Goal: Find contact information: Find contact information

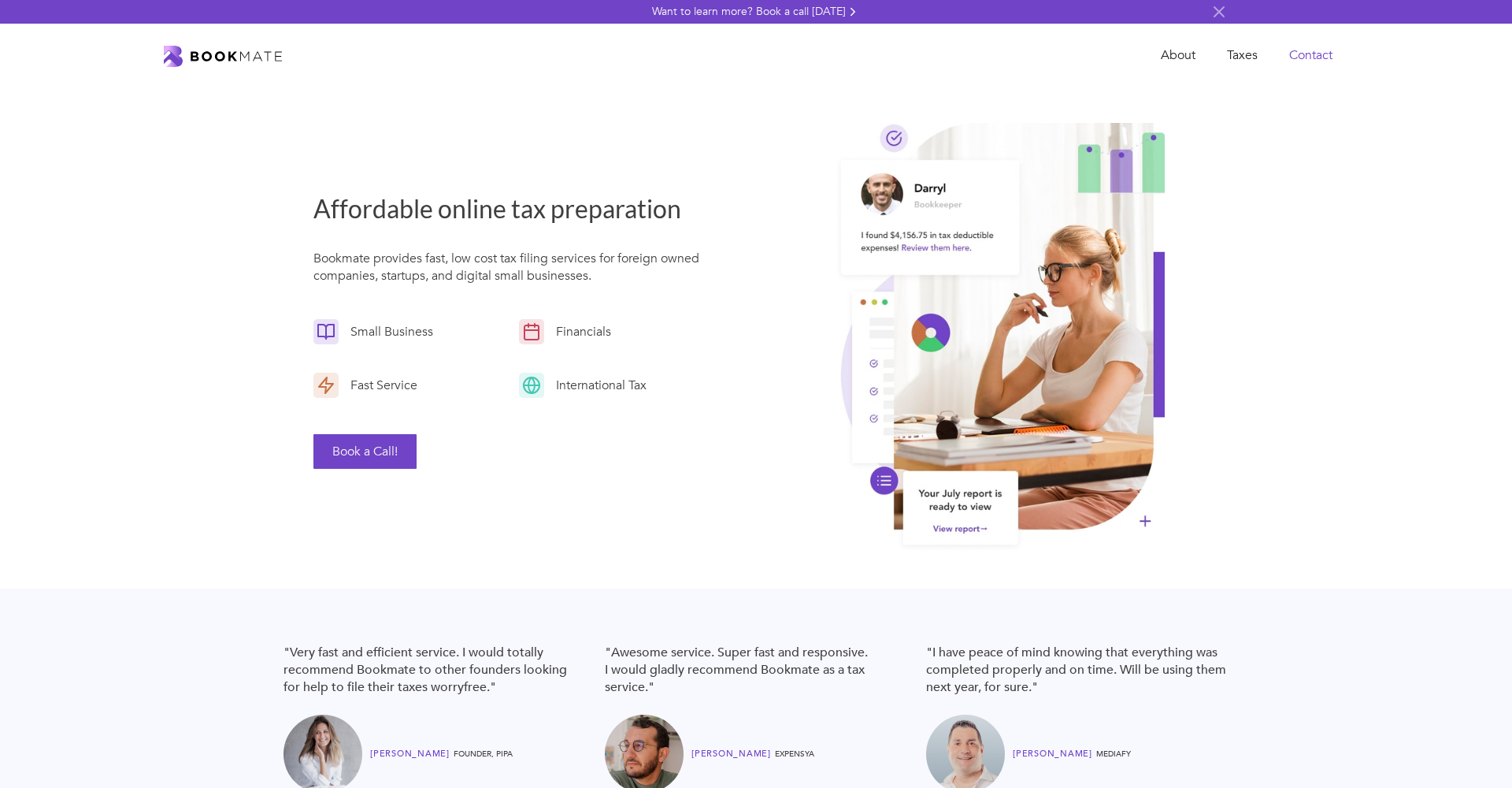
click at [1290, 50] on link "Contact" at bounding box center [1311, 55] width 74 height 32
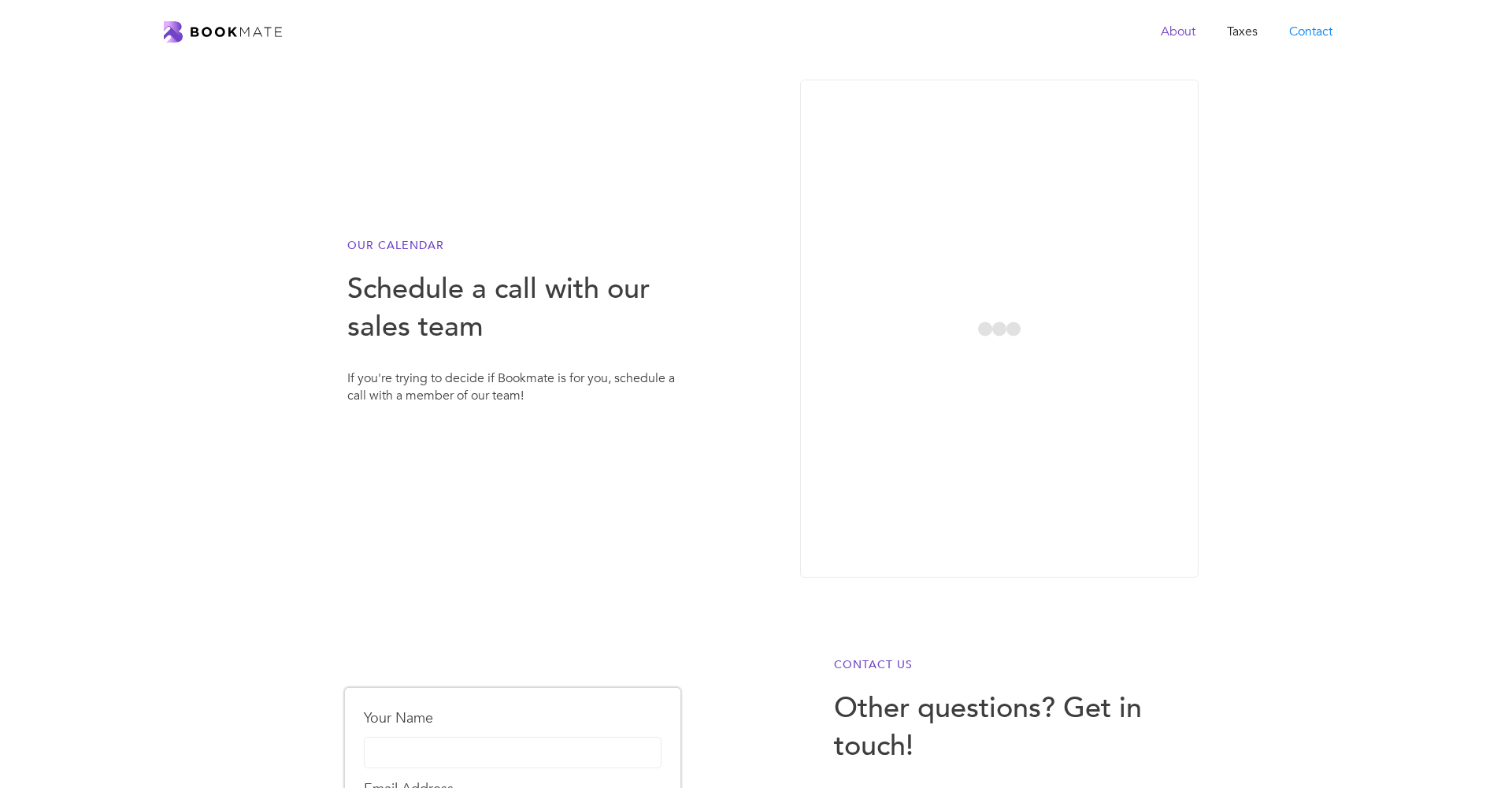
click at [1166, 28] on link "About" at bounding box center [1178, 31] width 66 height 32
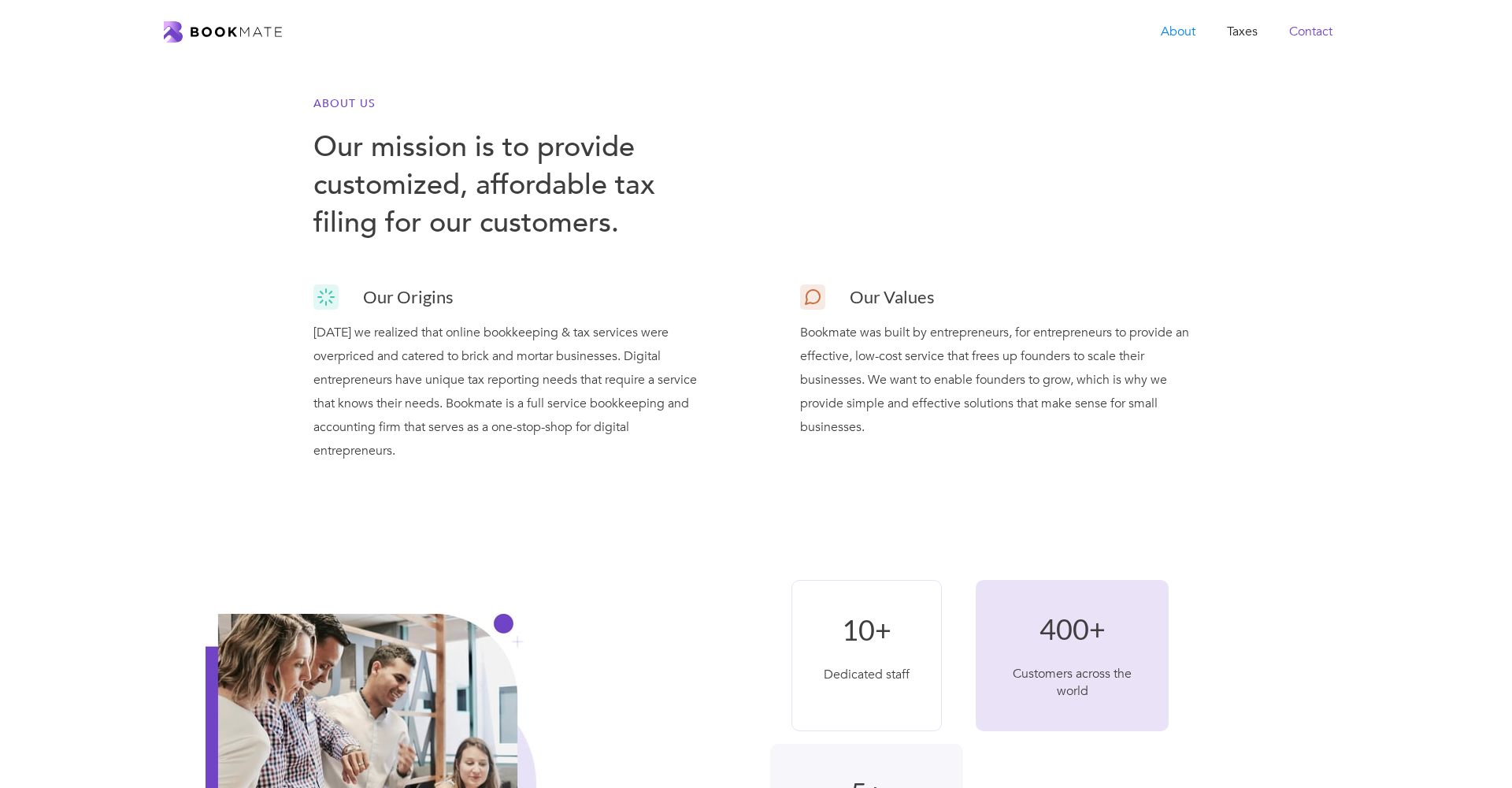
click at [1315, 37] on link "Contact" at bounding box center [1311, 31] width 74 height 32
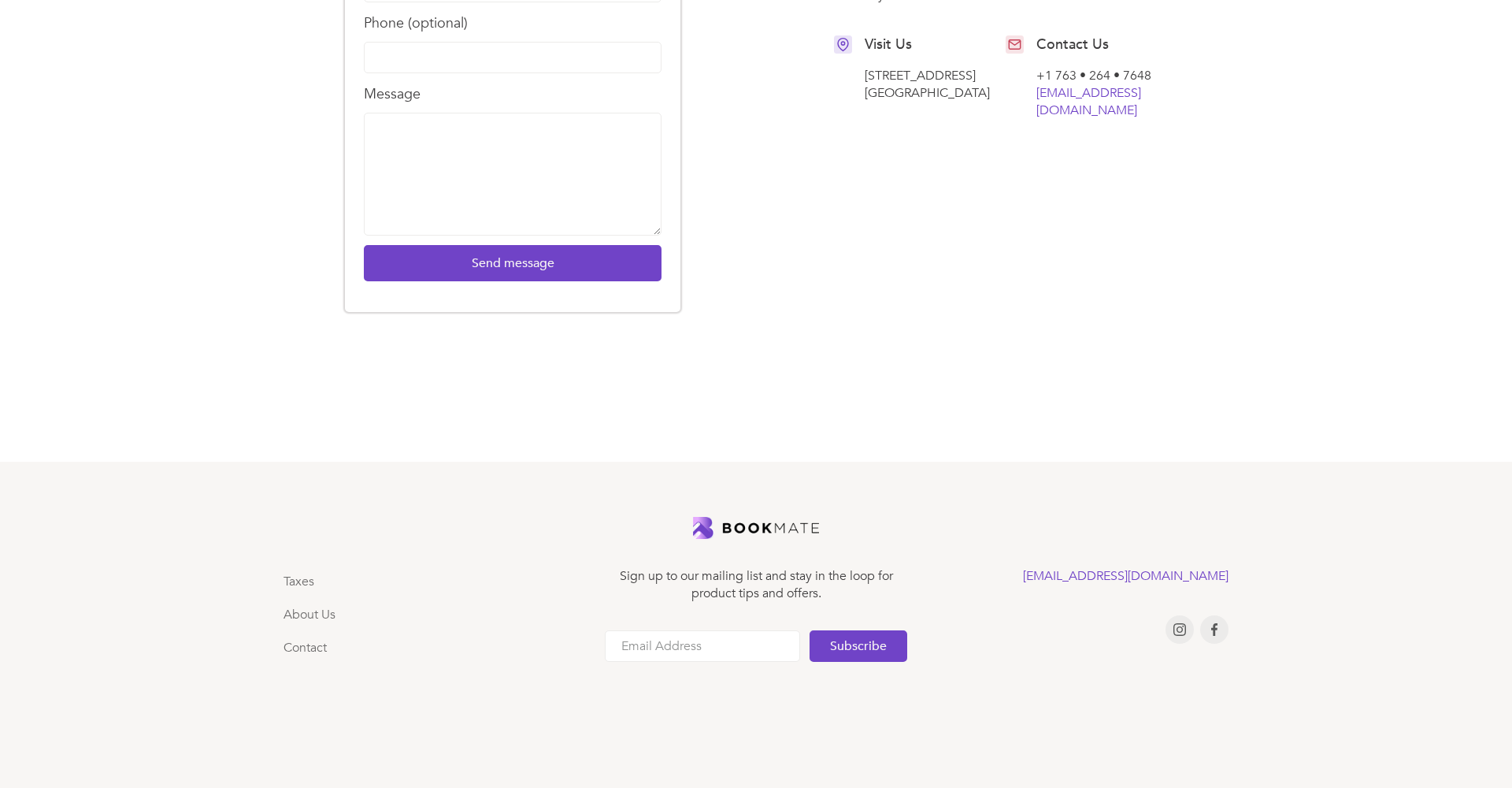
scroll to position [661, 0]
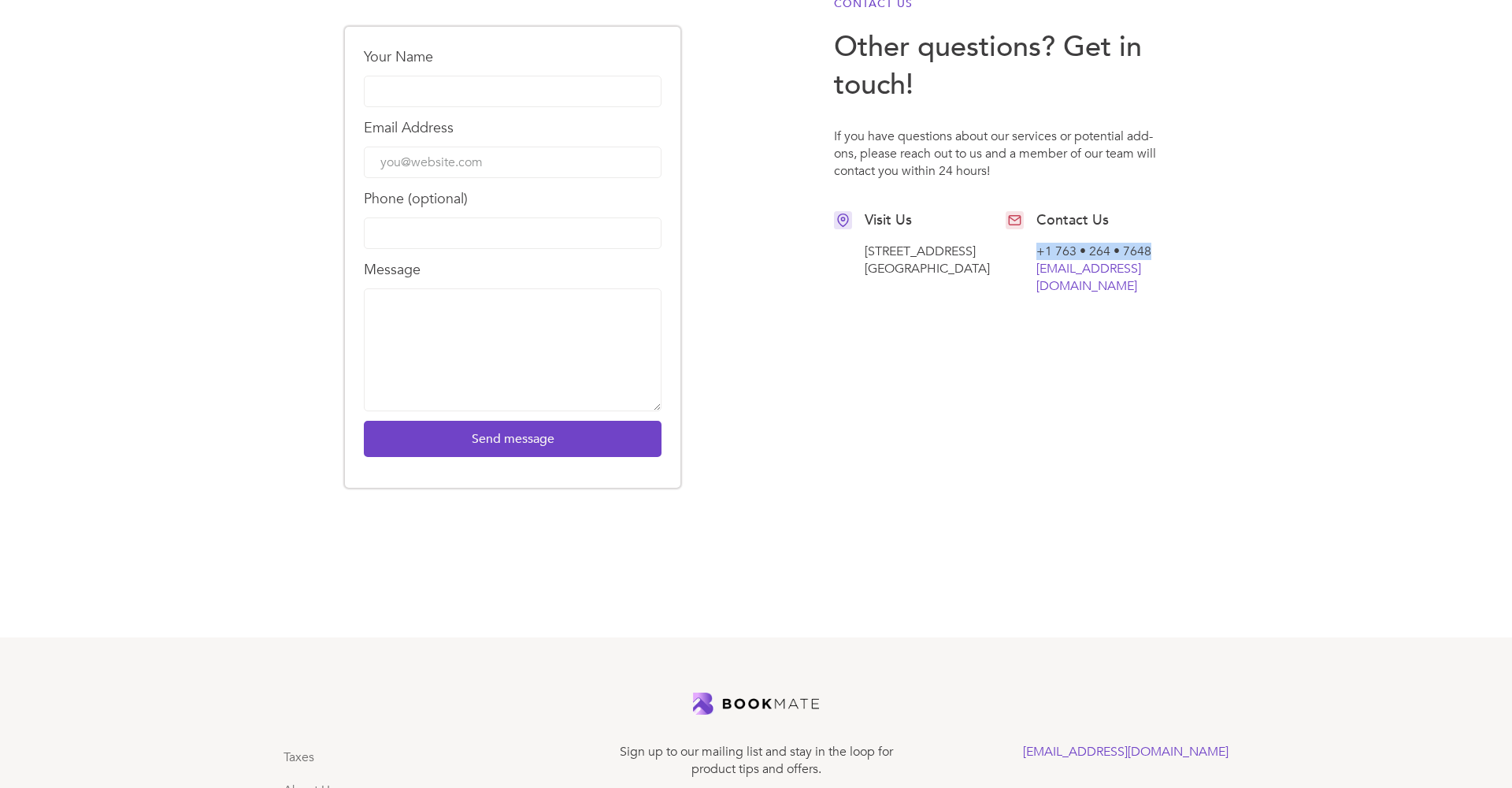
drag, startPoint x: 1037, startPoint y: 255, endPoint x: 1164, endPoint y: 247, distance: 127.3
click at [1164, 247] on div "+1 763 • 264 • 7648  [EMAIL_ADDRESS][DOMAIN_NAME]" at bounding box center [1101, 268] width 129 height 52
click at [913, 300] on div "Your Name Email Address Phone (optional) Message Send message Thank you! Your s…" at bounding box center [756, 261] width 945 height 579
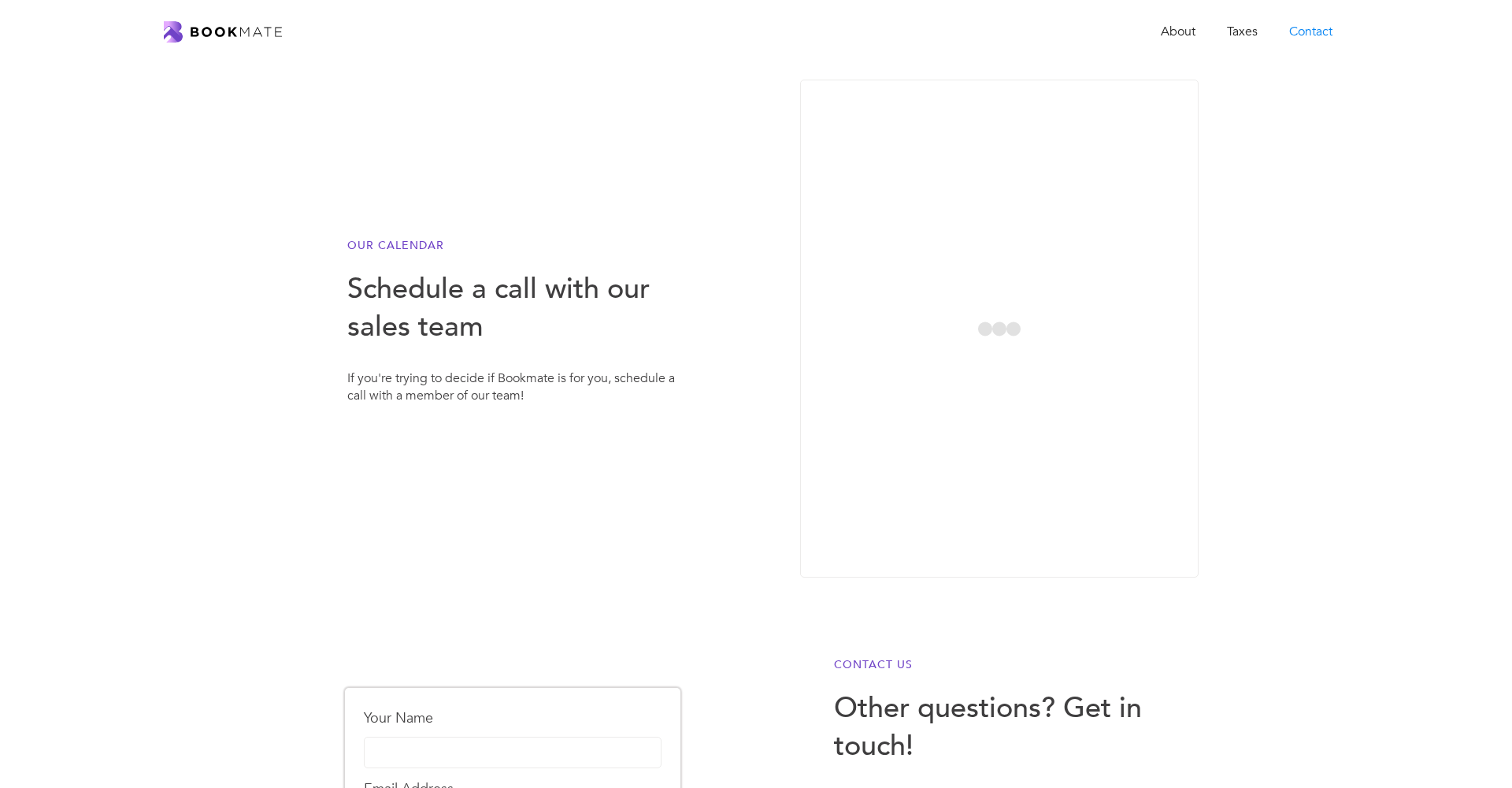
scroll to position [0, 0]
click at [1188, 18] on link "About" at bounding box center [1178, 31] width 66 height 32
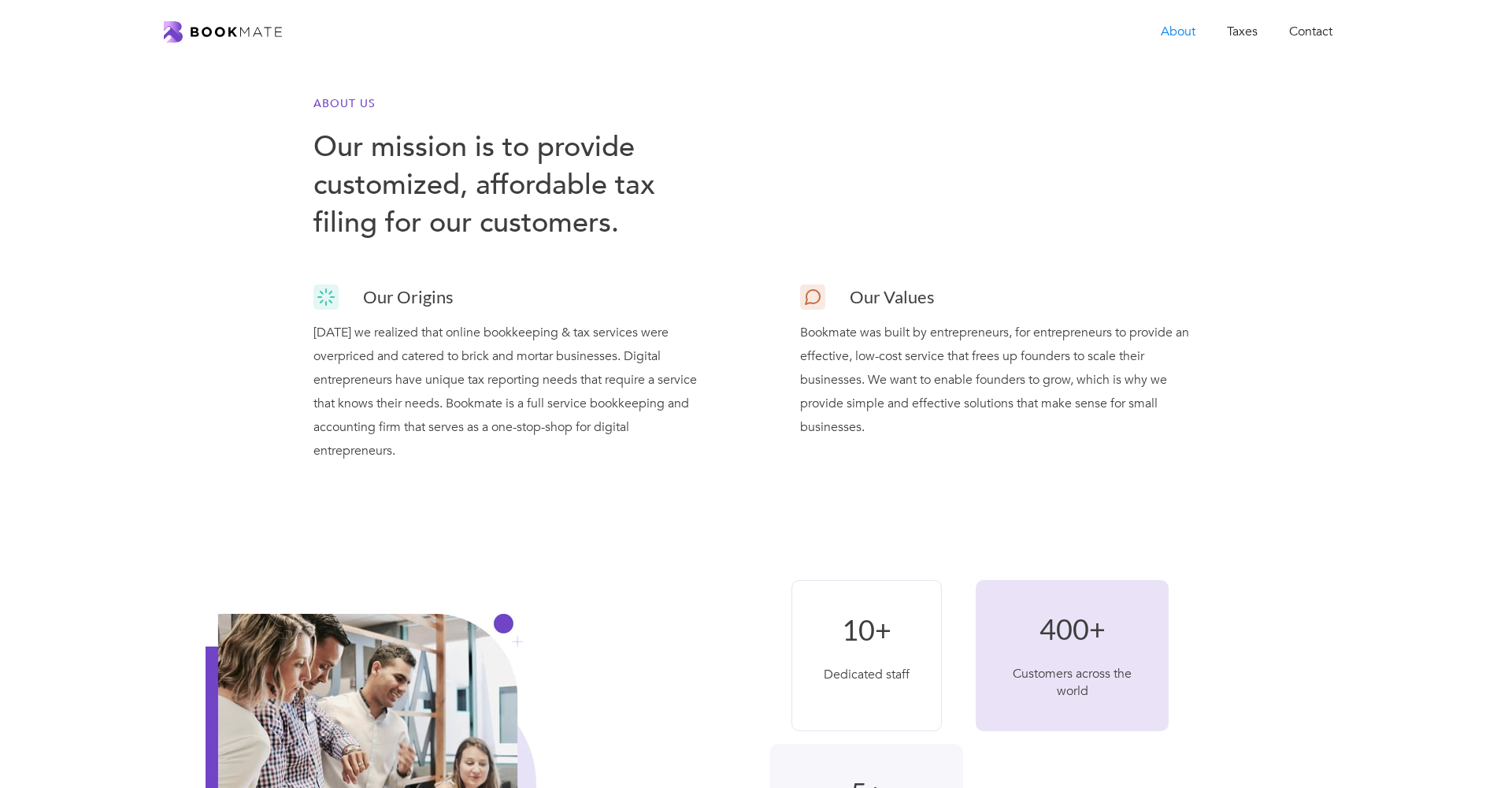
click at [178, 35] on img "home" at bounding box center [222, 31] width 119 height 21
